Goal: Task Accomplishment & Management: Use online tool/utility

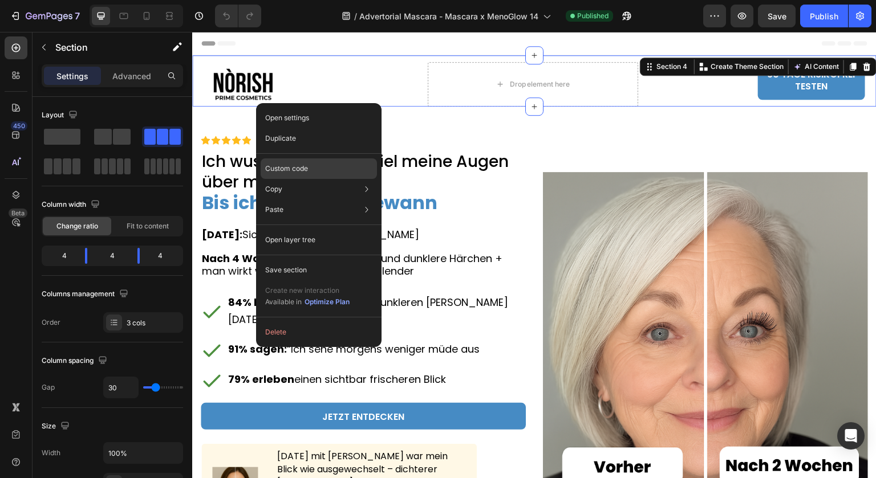
click at [290, 164] on p "Custom code" at bounding box center [286, 169] width 43 height 10
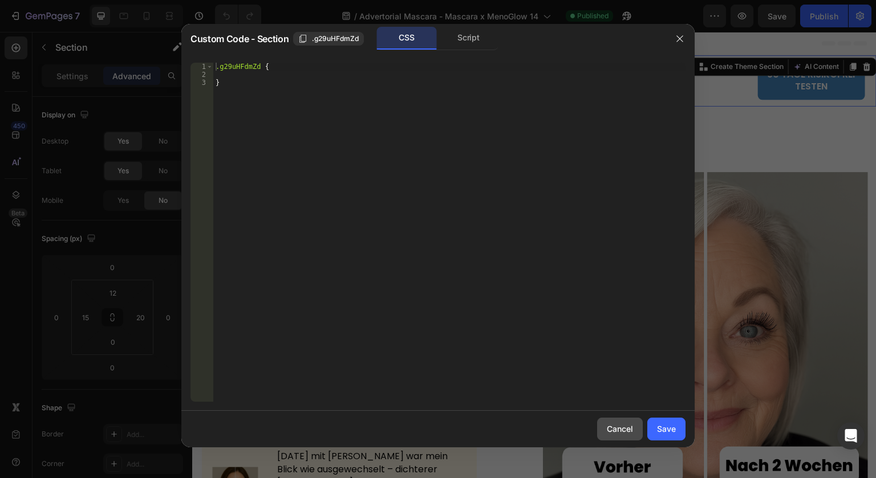
click at [615, 430] on div "Cancel" at bounding box center [620, 429] width 26 height 12
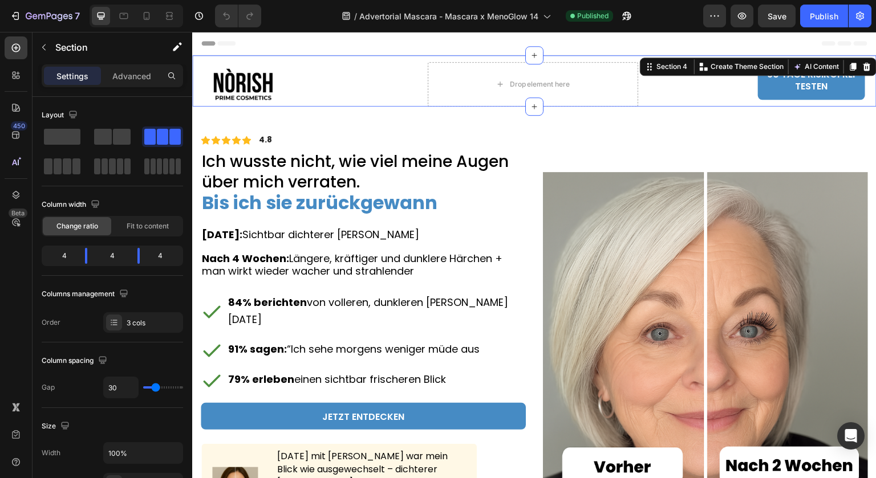
click at [306, 47] on div "Header" at bounding box center [534, 43] width 666 height 23
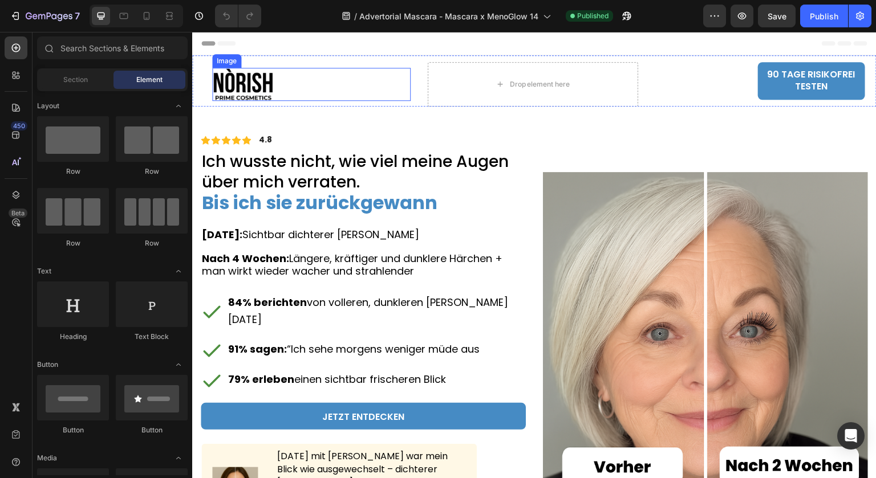
click at [302, 82] on div at bounding box center [311, 84] width 198 height 33
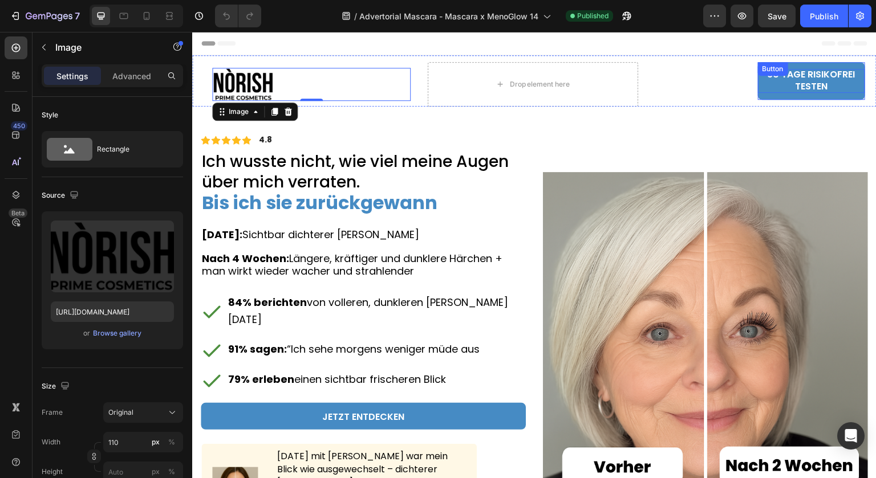
click at [768, 87] on p "90 TAGE RISIKOFREI TESTEN" at bounding box center [811, 81] width 107 height 24
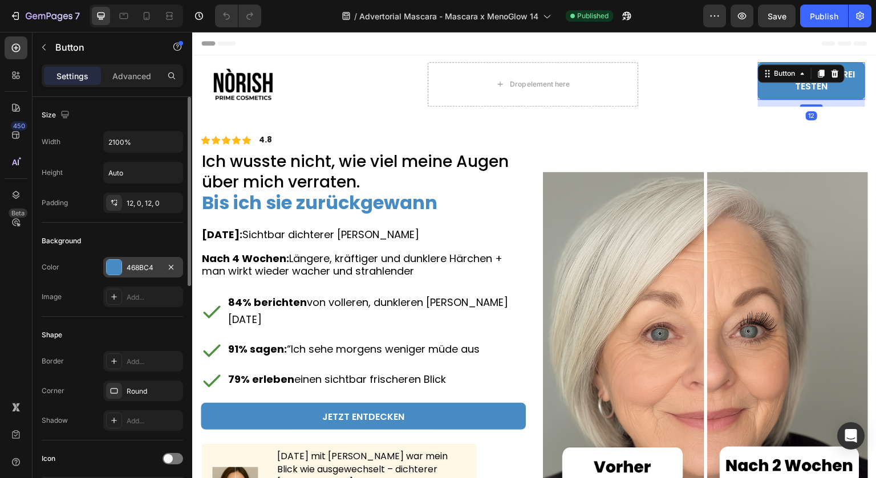
click at [144, 264] on div "468BC4" at bounding box center [143, 268] width 33 height 10
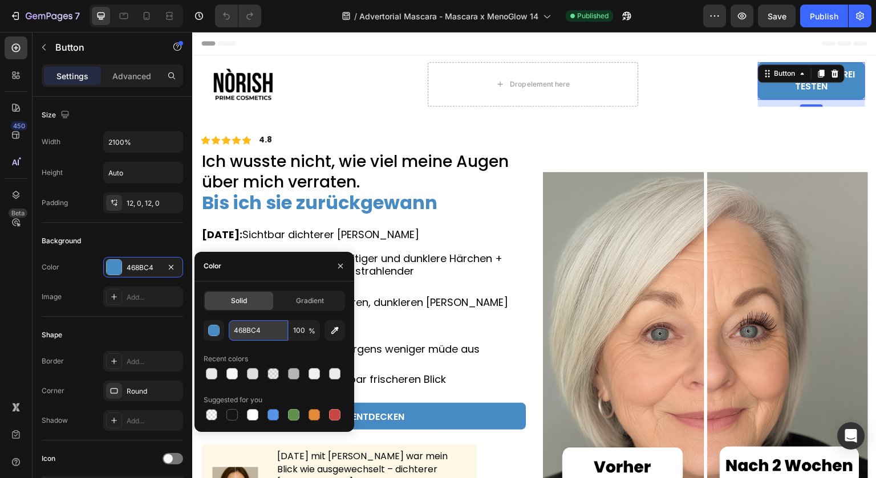
click at [258, 329] on input "468BC4" at bounding box center [258, 330] width 59 height 21
click at [693, 80] on div "90 TAGE RISIKOFREI TESTEN Button 12" at bounding box center [760, 84] width 210 height 44
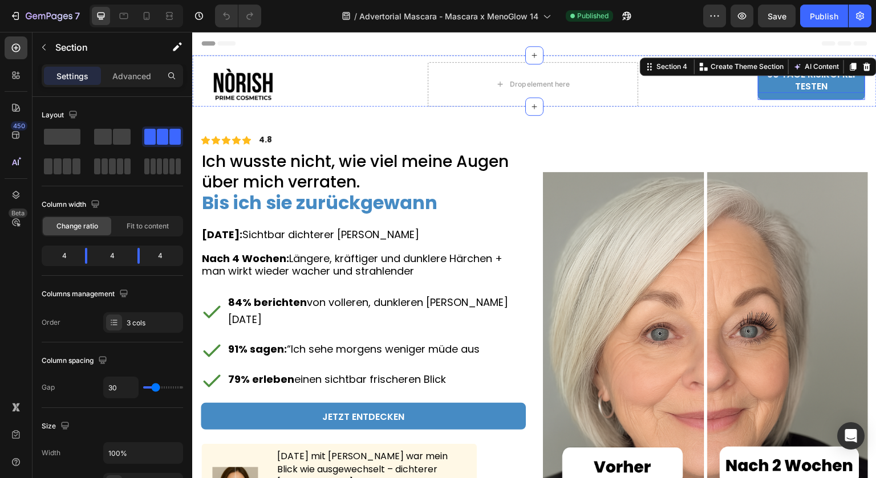
click at [795, 87] on p "90 TAGE RISIKOFREI TESTEN" at bounding box center [811, 81] width 107 height 24
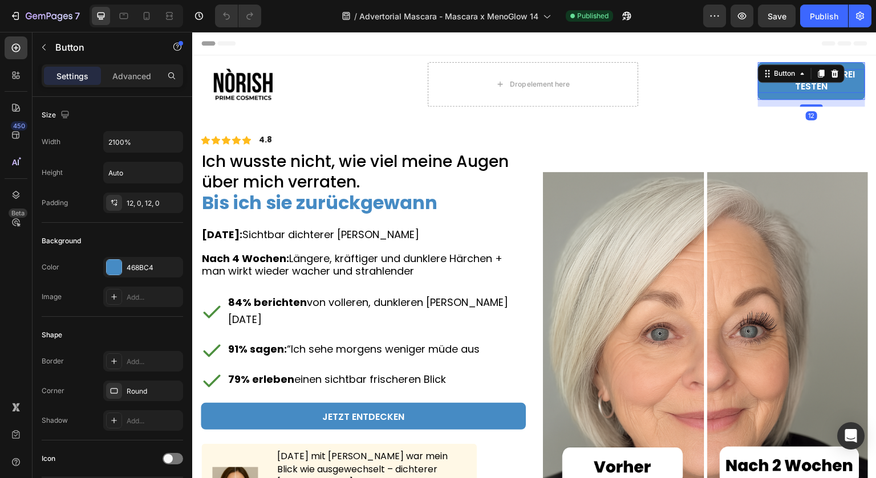
click at [795, 87] on p "90 TAGE RISIKOFREI TESTEN" at bounding box center [811, 81] width 107 height 24
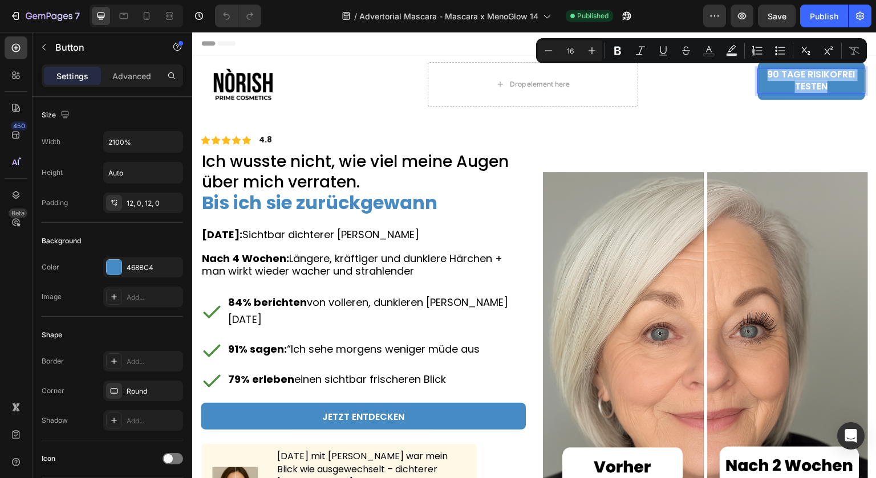
copy p "90 TAGE RISIKOFREI TESTEN"
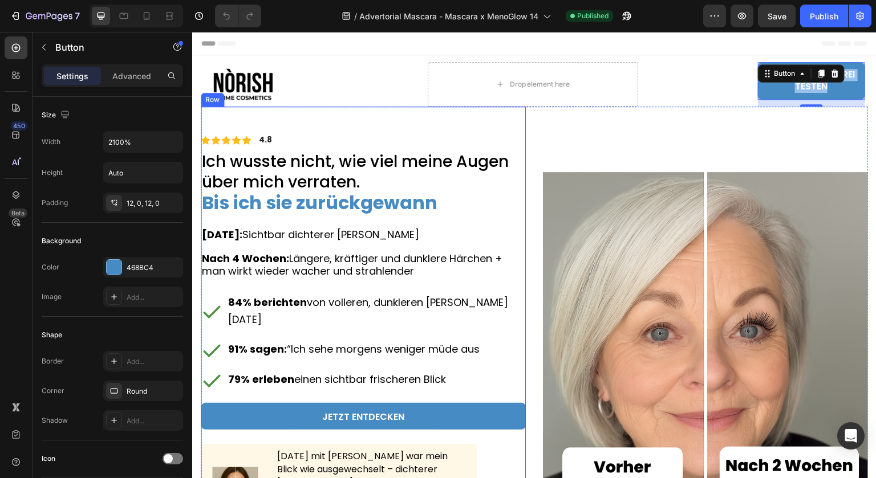
click at [434, 133] on div "Icon Icon Icon Icon Icon Icon List 4.8 Text Block Row Ich wusste nicht, wie vie…" at bounding box center [363, 335] width 325 height 457
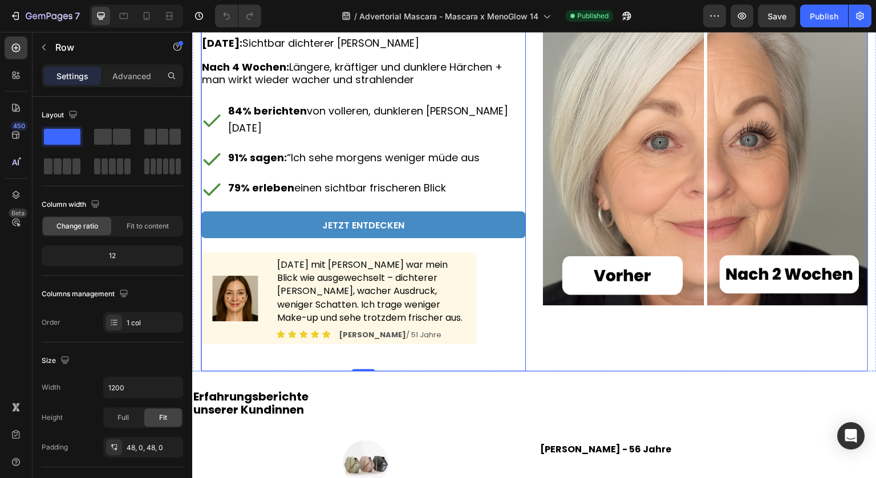
scroll to position [57, 0]
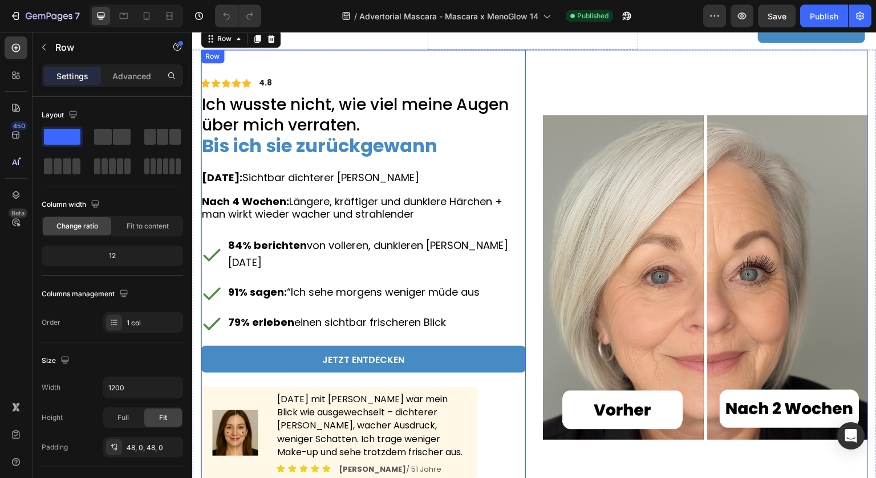
click at [537, 61] on div "Icon Icon Icon Icon Icon Icon List 4.8 Text Block Row Ich wusste nicht, wie vie…" at bounding box center [534, 278] width 667 height 457
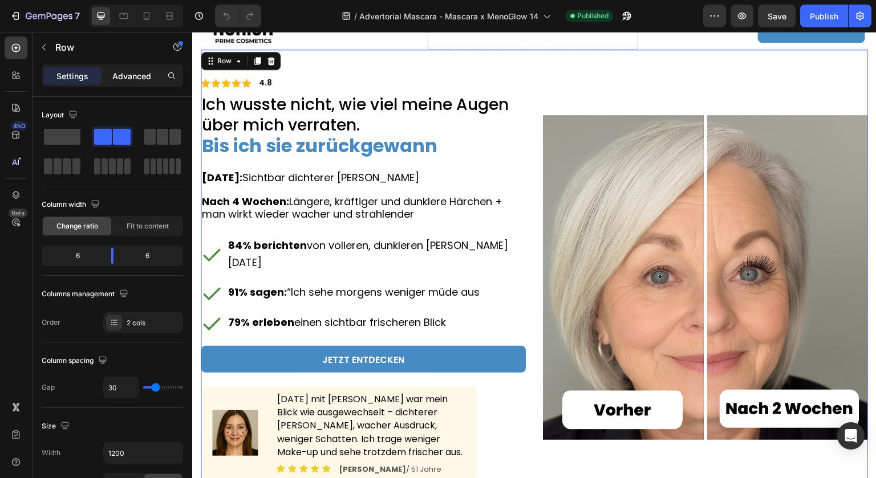
click at [130, 80] on p "Advanced" at bounding box center [131, 76] width 39 height 12
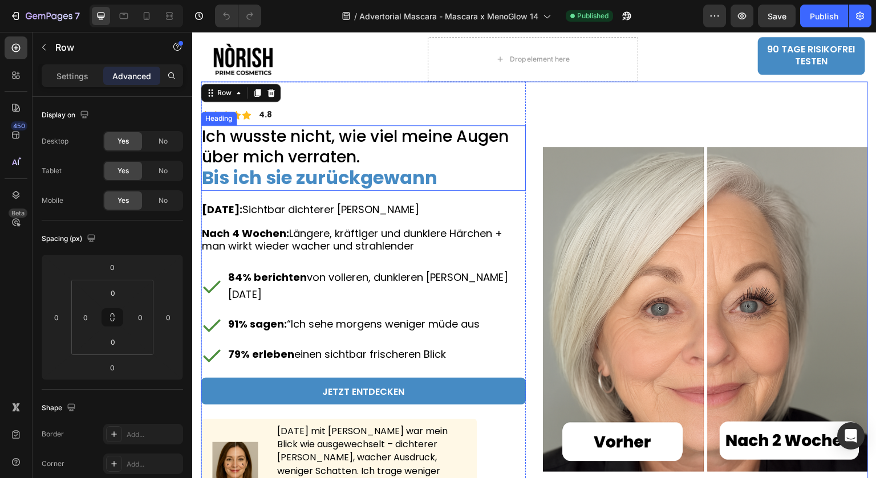
scroll to position [0, 0]
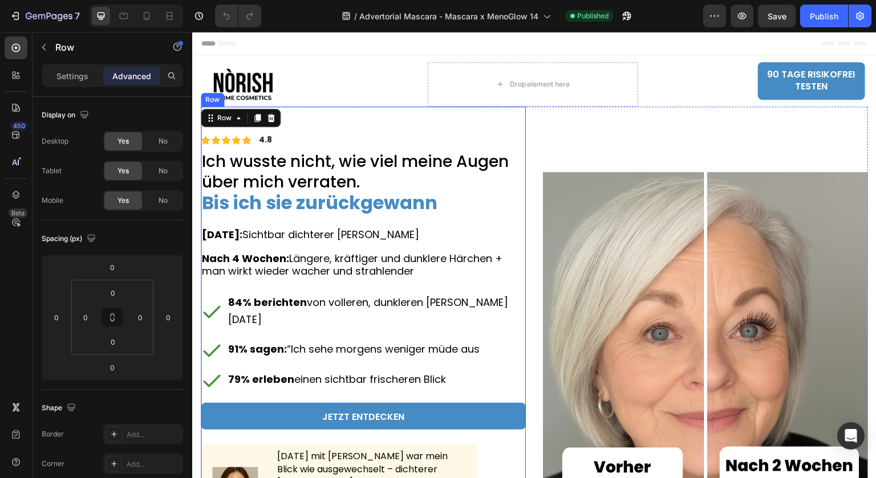
click at [318, 136] on div "Icon Icon Icon Icon Icon Icon List 4.8 Text Block Row" at bounding box center [363, 140] width 325 height 13
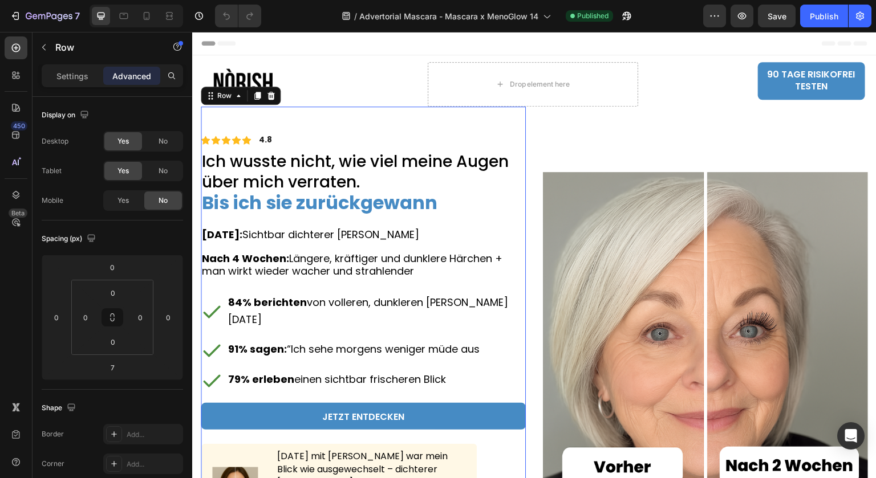
click at [304, 115] on div "Icon Icon Icon Icon Icon Icon List 4.8 Text Block Row Ich wusste nicht, wie vie…" at bounding box center [363, 335] width 325 height 457
click at [238, 95] on icon at bounding box center [238, 96] width 3 height 2
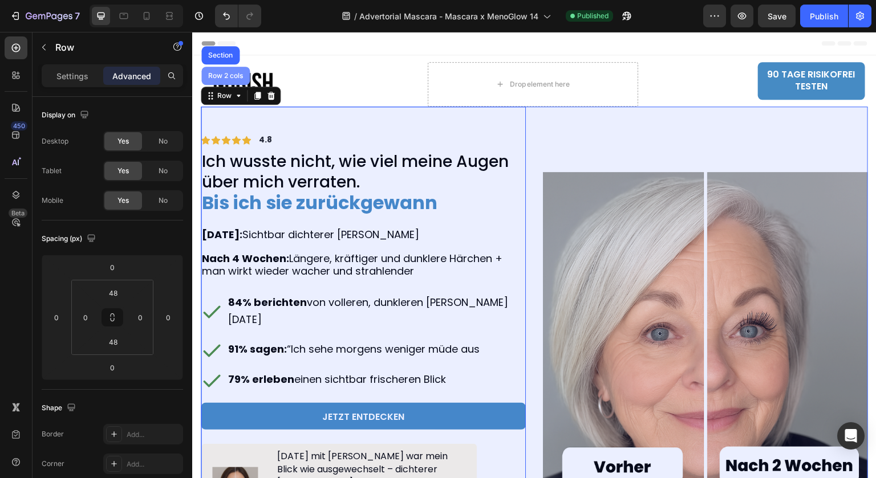
click at [225, 76] on div "Row 2 cols" at bounding box center [225, 75] width 39 height 7
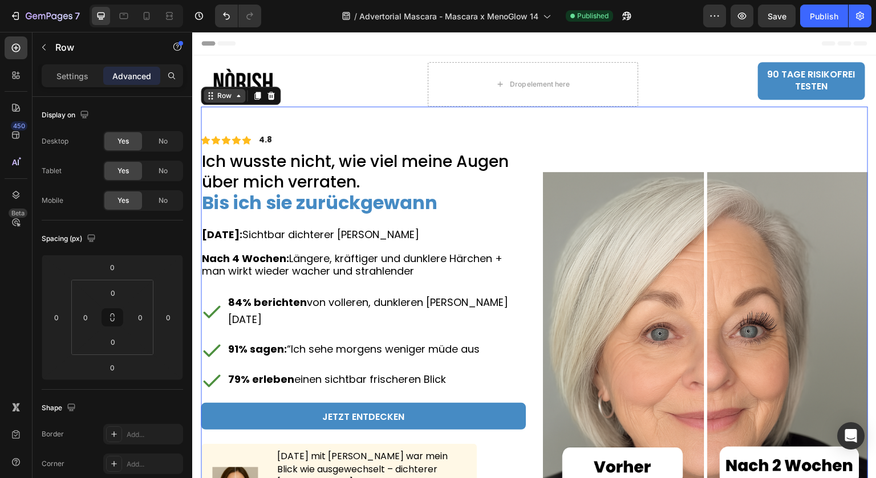
click at [230, 89] on div "Row" at bounding box center [225, 96] width 42 height 14
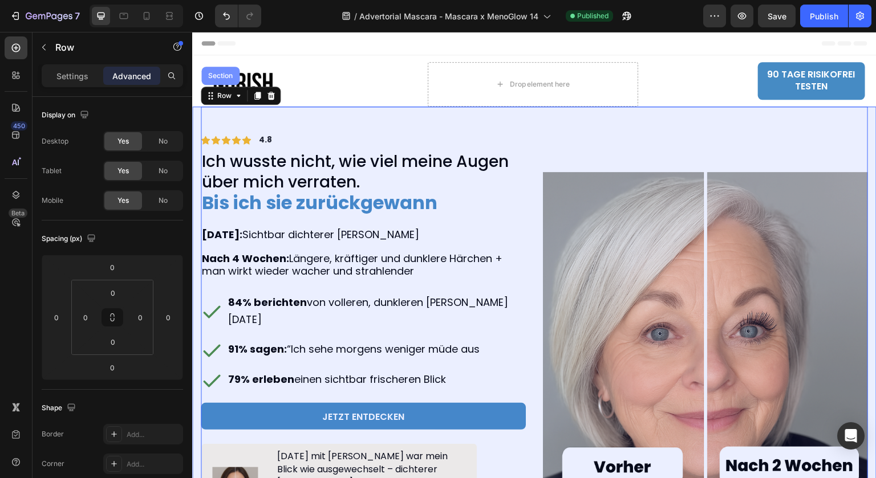
click at [230, 79] on div "Section" at bounding box center [220, 76] width 38 height 18
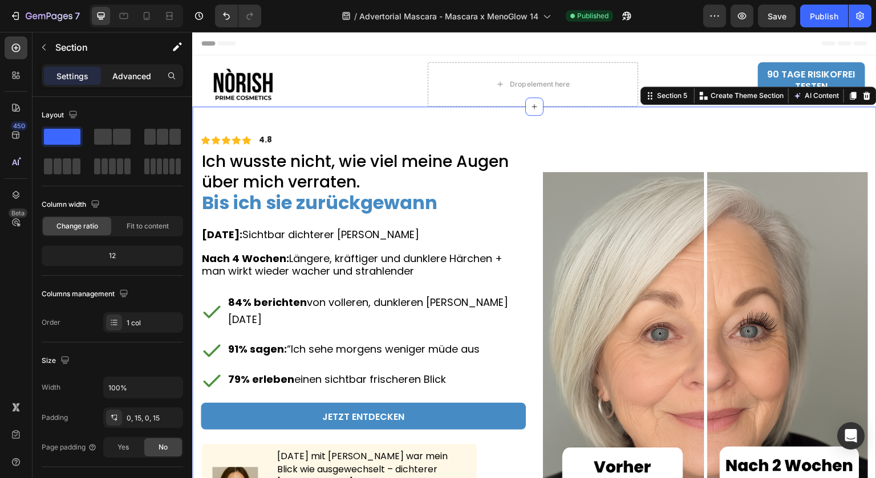
click at [141, 81] on p "Advanced" at bounding box center [131, 76] width 39 height 12
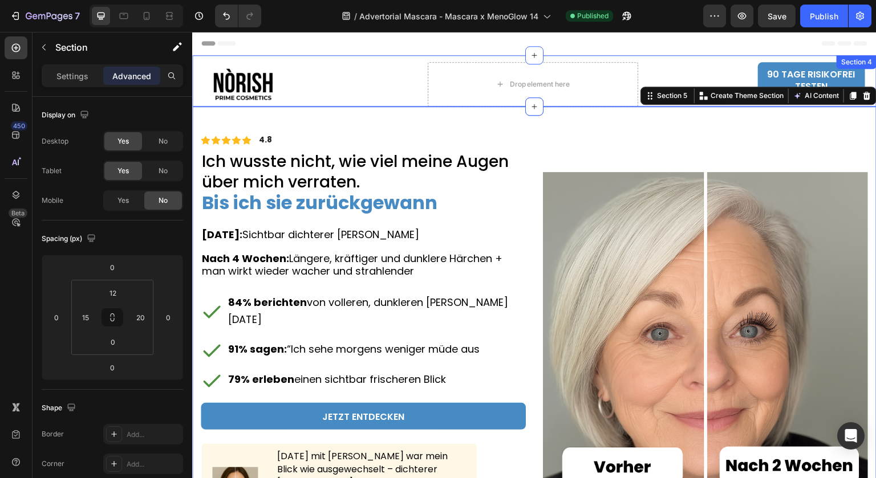
click at [316, 103] on div "Image" at bounding box center [306, 84] width 210 height 44
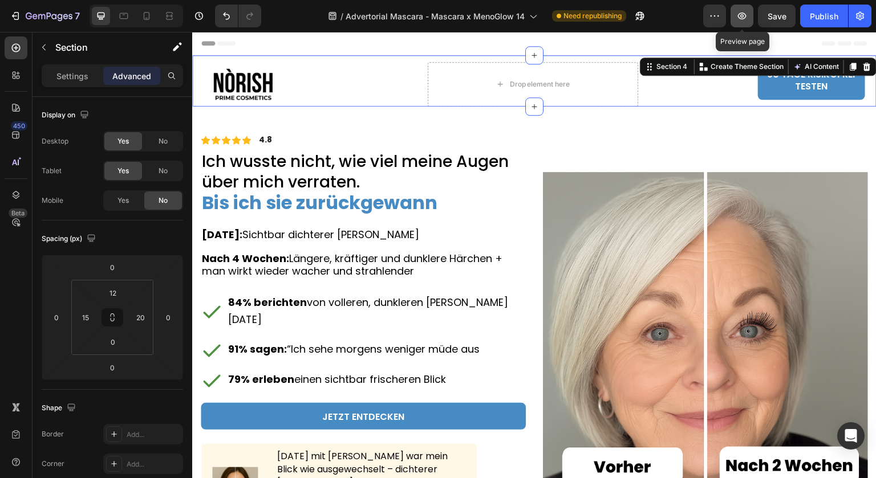
click at [737, 15] on icon "button" at bounding box center [741, 15] width 11 height 11
click at [651, 19] on button "button" at bounding box center [639, 16] width 23 height 23
click at [666, 345] on img at bounding box center [705, 334] width 325 height 325
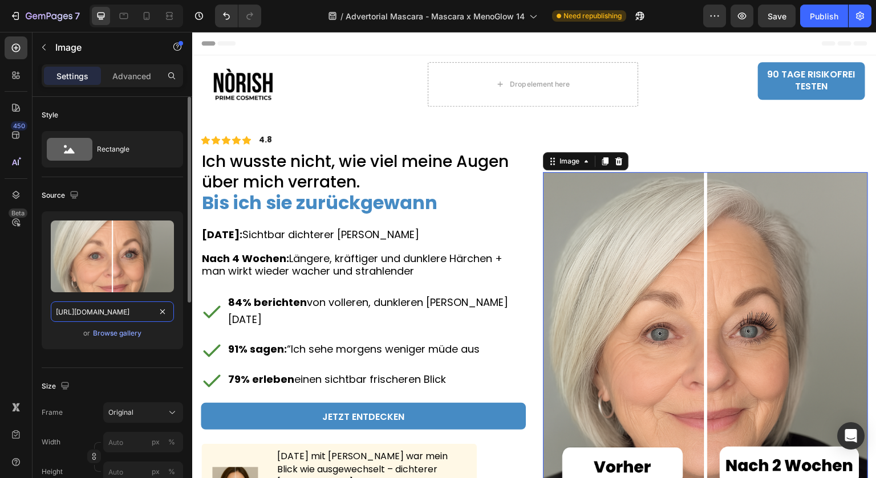
click at [103, 312] on input "[URL][DOMAIN_NAME]" at bounding box center [112, 312] width 123 height 21
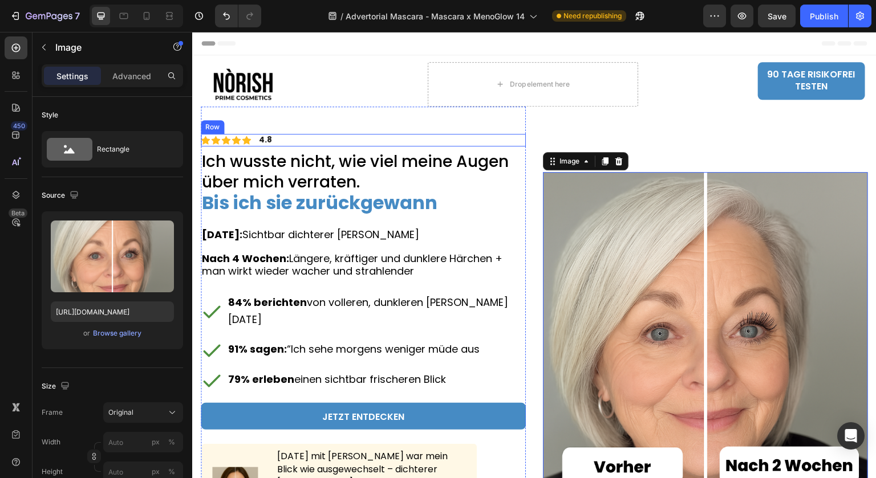
click at [331, 139] on div "Icon Icon Icon Icon Icon Icon List 4.8 Text Block Row" at bounding box center [363, 140] width 325 height 13
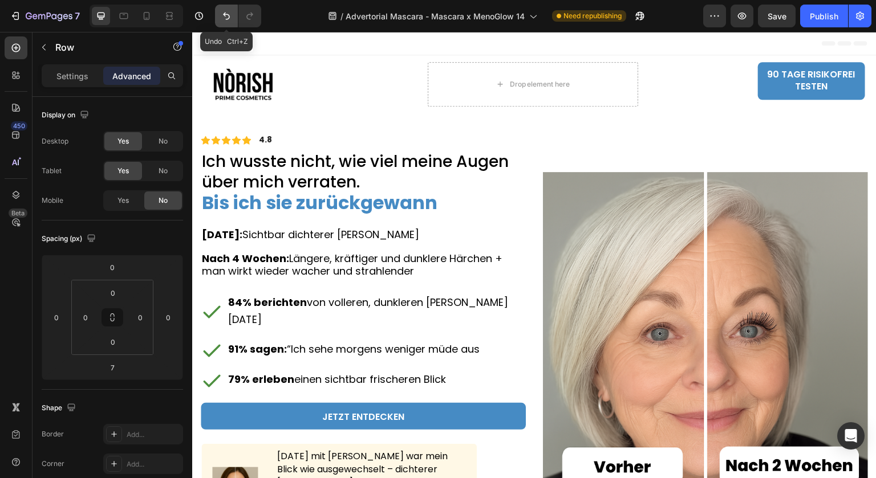
click at [221, 17] on icon "Undo/Redo" at bounding box center [226, 15] width 11 height 11
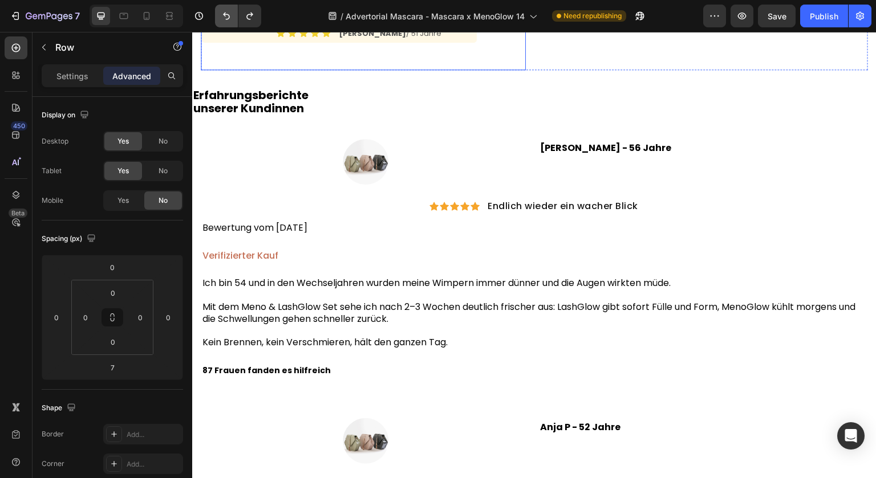
scroll to position [513, 0]
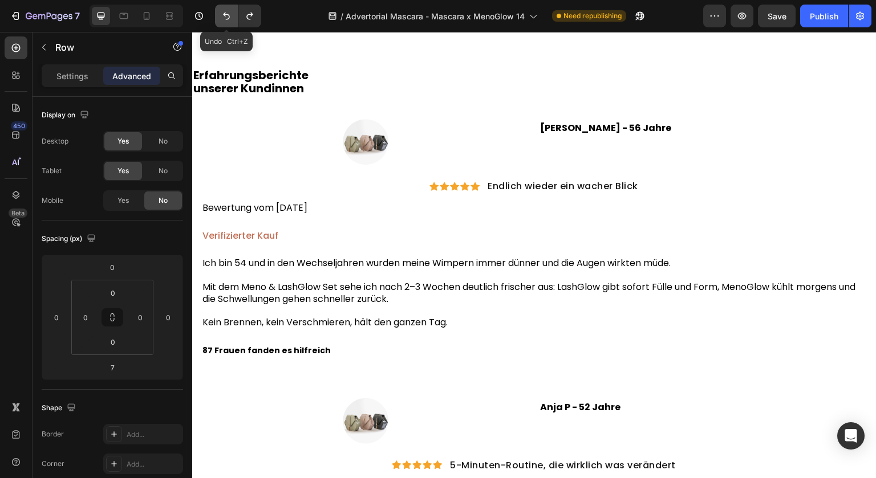
click at [228, 22] on button "Undo/Redo" at bounding box center [226, 16] width 23 height 23
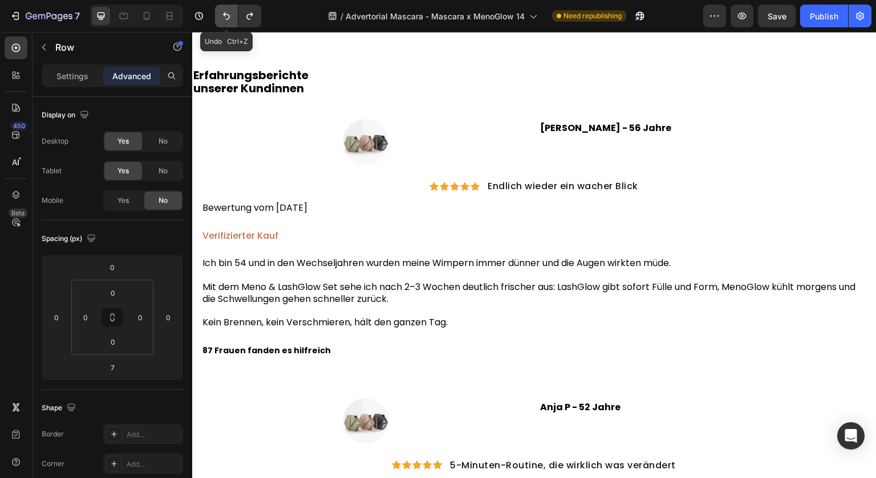
click at [228, 22] on button "Undo/Redo" at bounding box center [226, 16] width 23 height 23
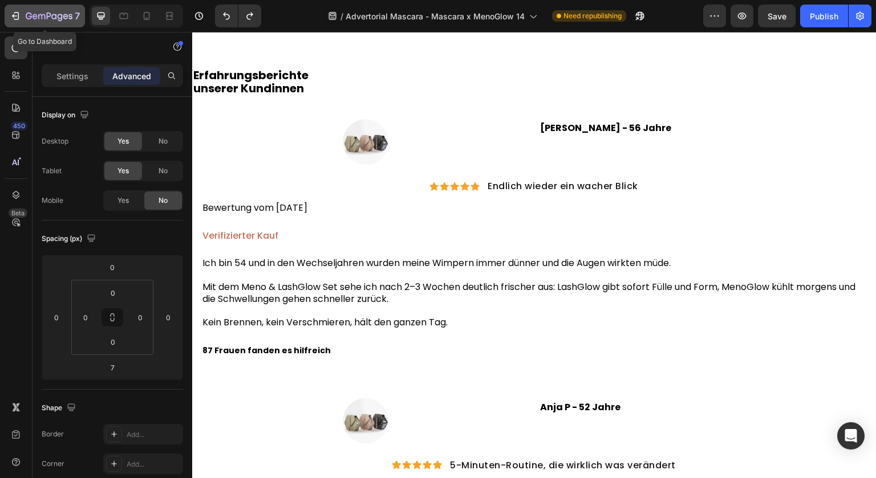
click at [38, 15] on icon "button" at bounding box center [41, 16] width 7 height 5
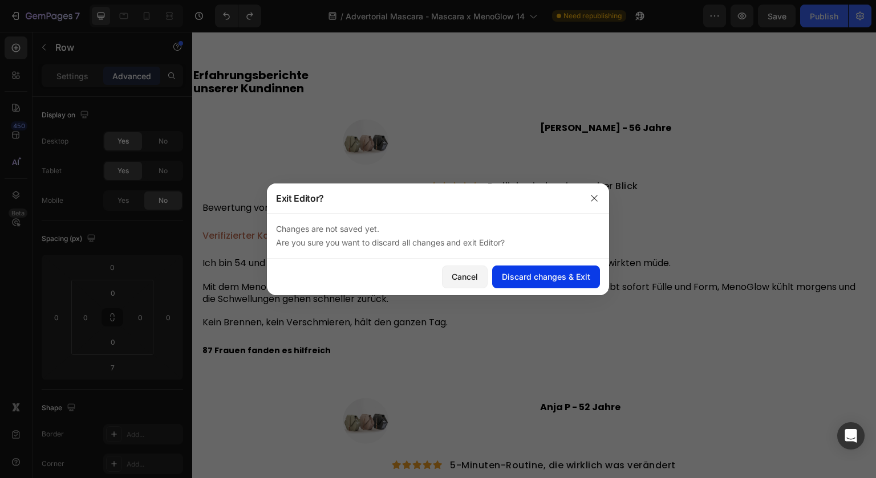
click at [513, 281] on div "Discard changes & Exit" at bounding box center [546, 277] width 88 height 12
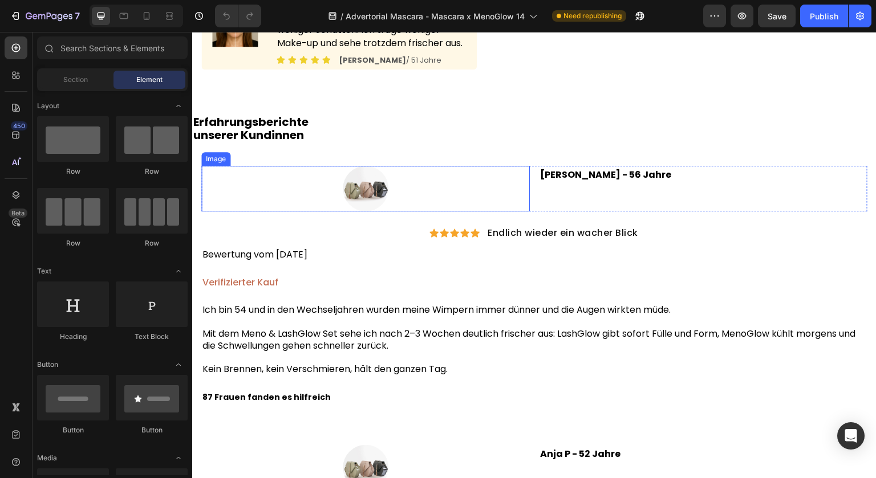
scroll to position [399, 0]
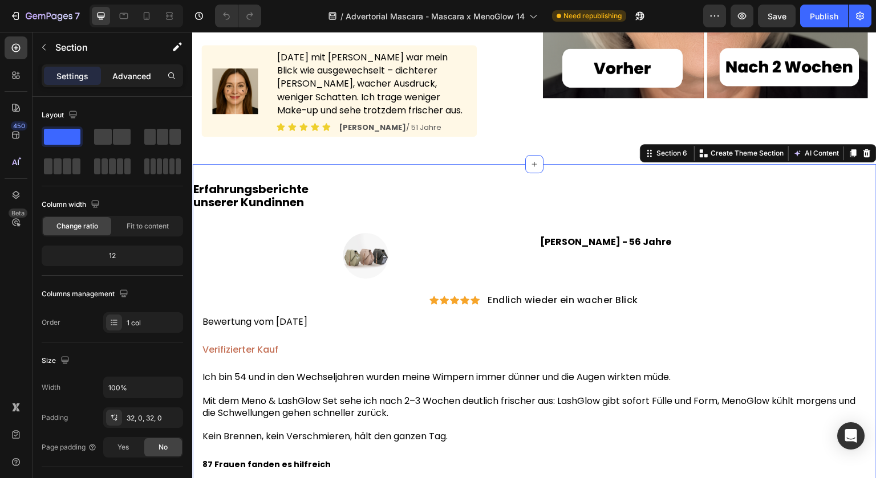
click at [135, 76] on p "Advanced" at bounding box center [131, 76] width 39 height 12
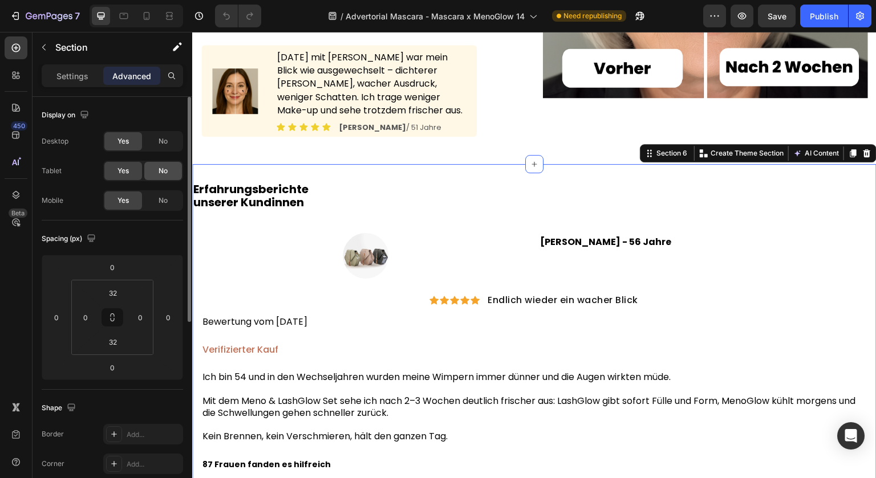
click at [157, 176] on div "No" at bounding box center [163, 171] width 38 height 18
click at [159, 139] on span "No" at bounding box center [163, 141] width 9 height 10
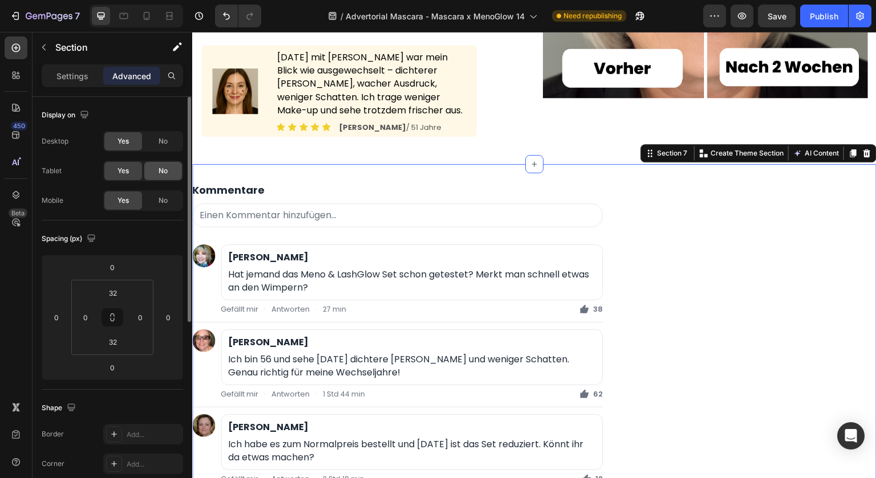
click at [149, 166] on div "No" at bounding box center [163, 171] width 38 height 18
click at [157, 145] on div "No" at bounding box center [163, 141] width 38 height 18
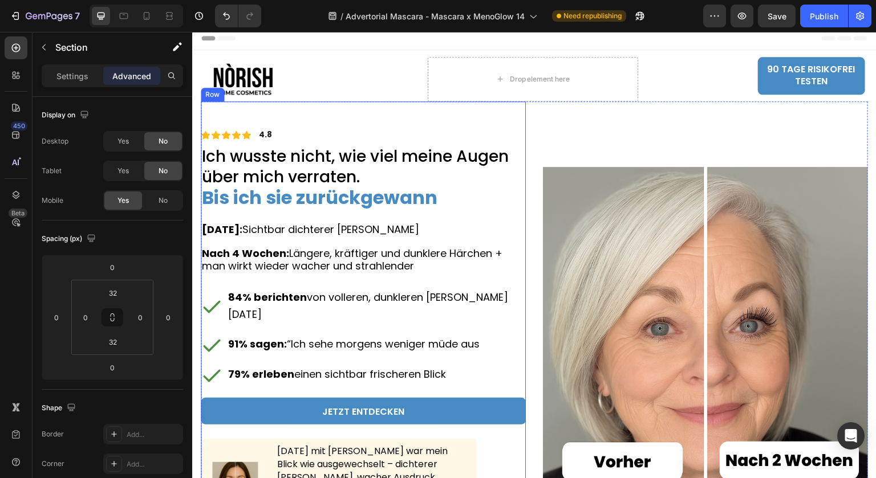
scroll to position [0, 0]
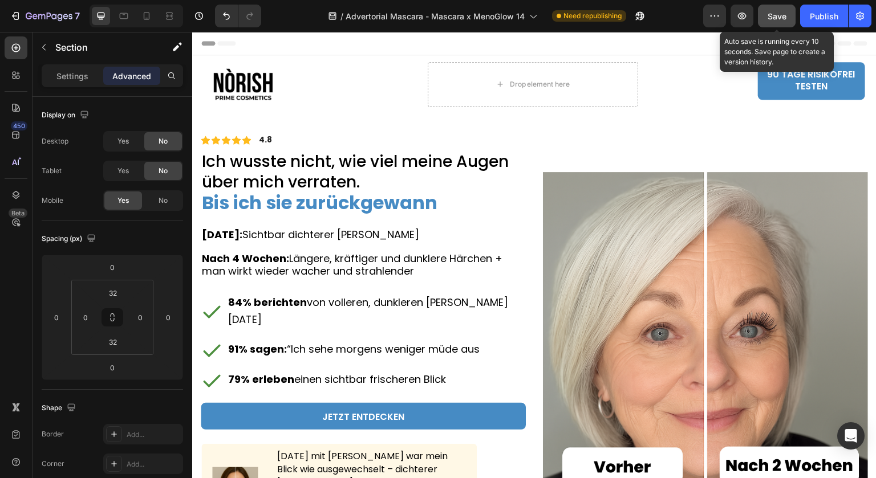
click at [776, 17] on span "Save" at bounding box center [776, 16] width 19 height 10
